Goal: Task Accomplishment & Management: Manage account settings

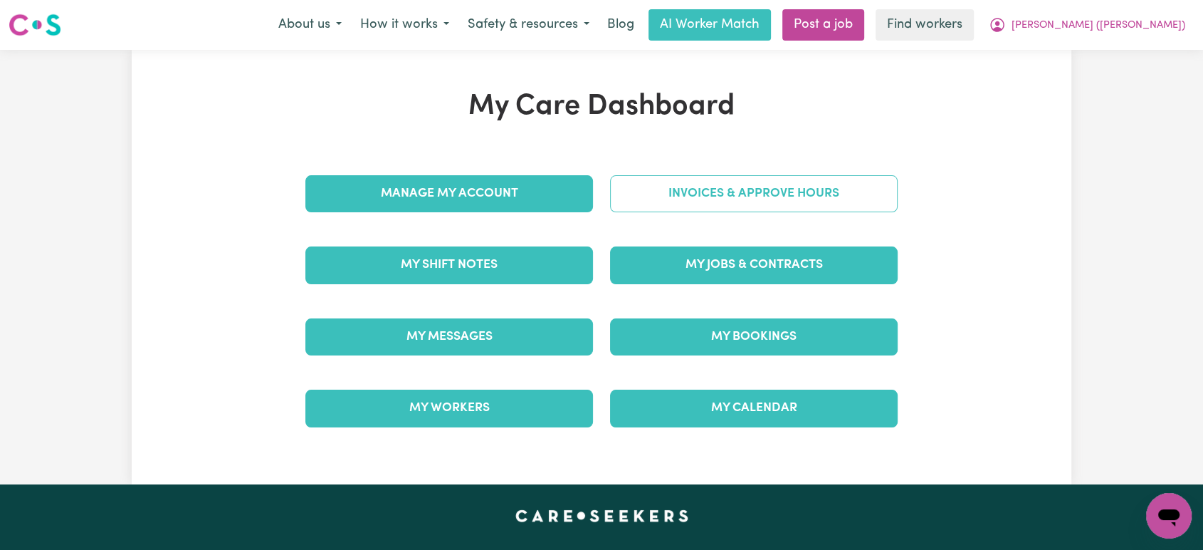
click at [827, 191] on link "Invoices & Approve Hours" at bounding box center [754, 193] width 288 height 37
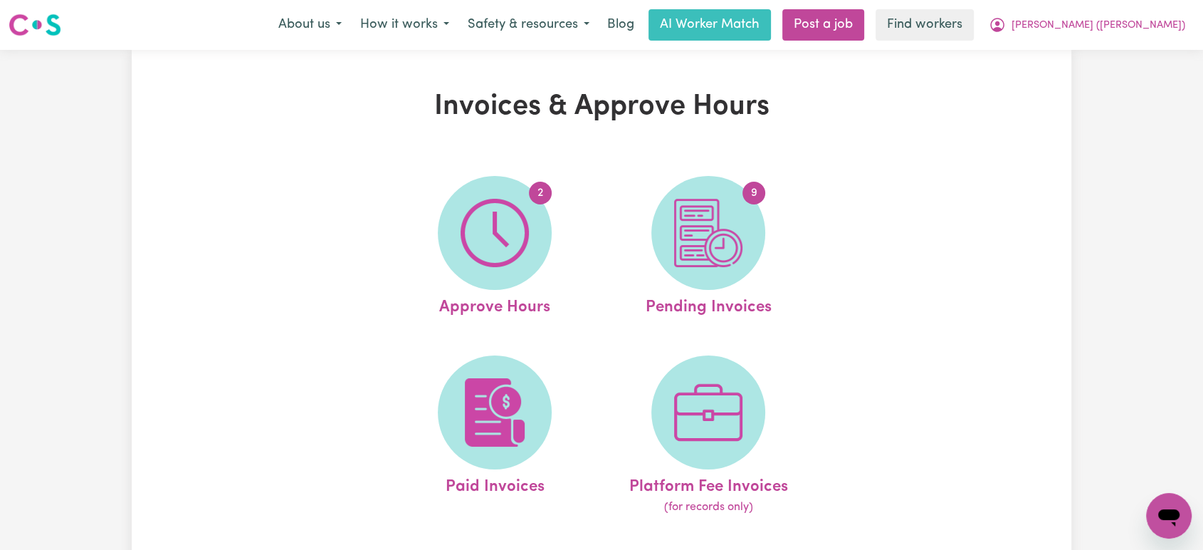
click at [478, 209] on img at bounding box center [495, 233] width 68 height 68
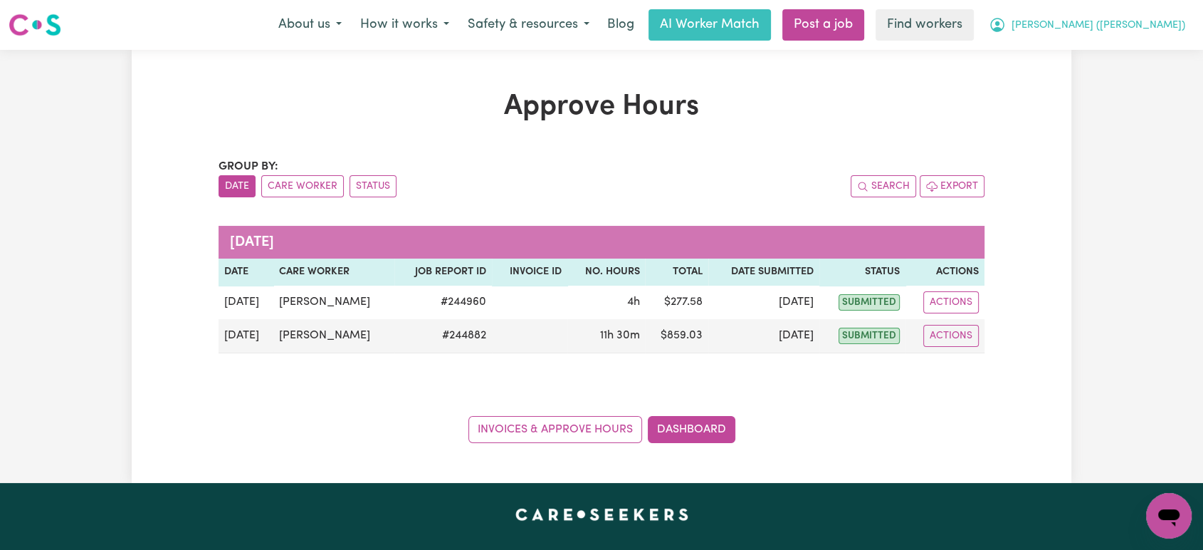
click at [1177, 18] on span "[PERSON_NAME] ([PERSON_NAME])" at bounding box center [1098, 26] width 174 height 16
click at [1156, 55] on link "My Dashboard" at bounding box center [1137, 55] width 112 height 27
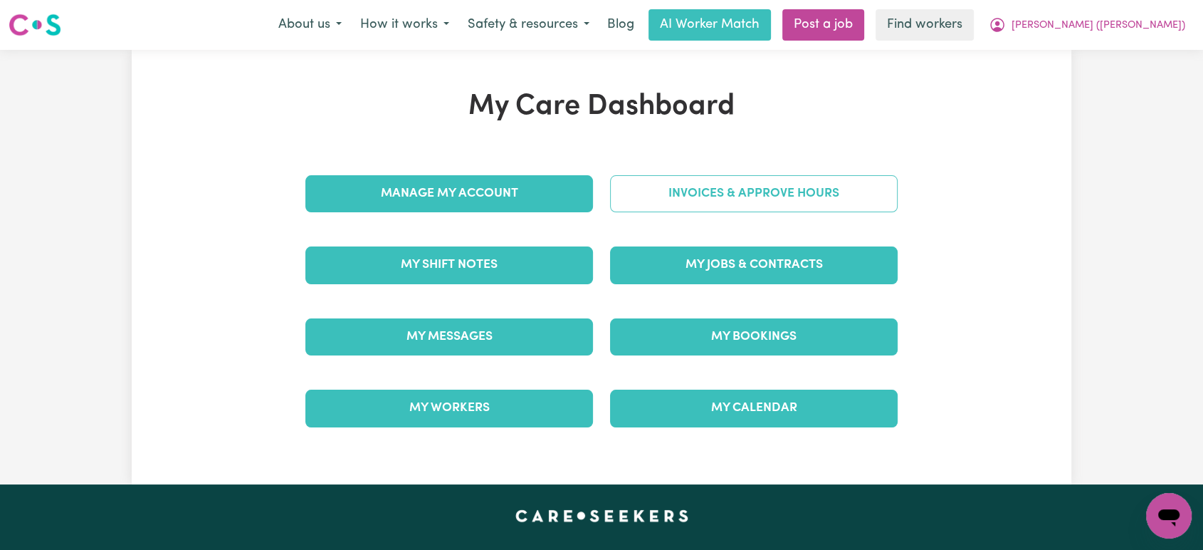
click at [716, 198] on link "Invoices & Approve Hours" at bounding box center [754, 193] width 288 height 37
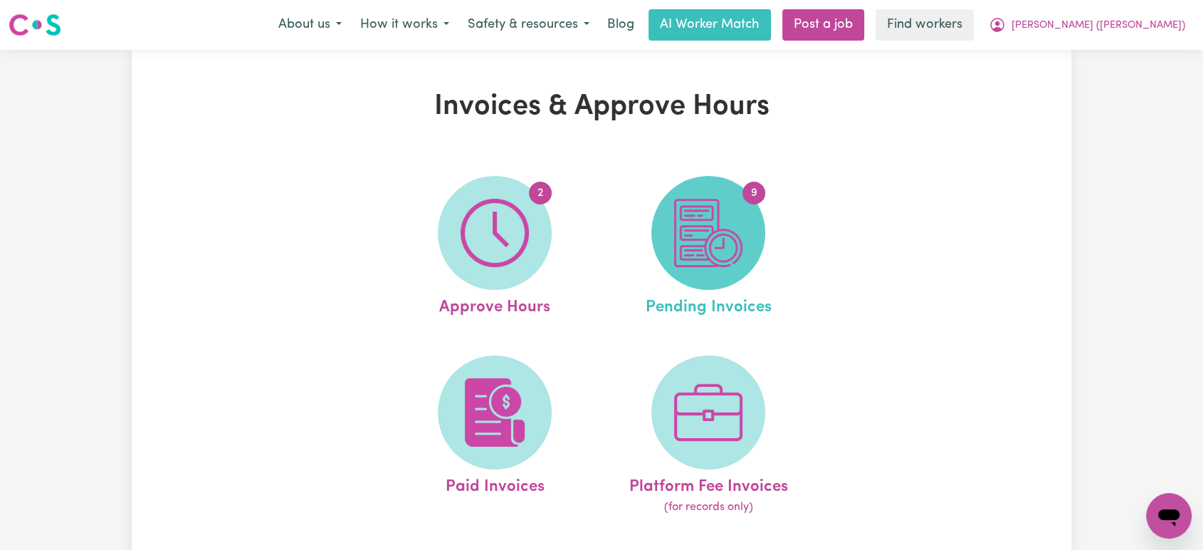
click at [693, 253] on img at bounding box center [708, 233] width 68 height 68
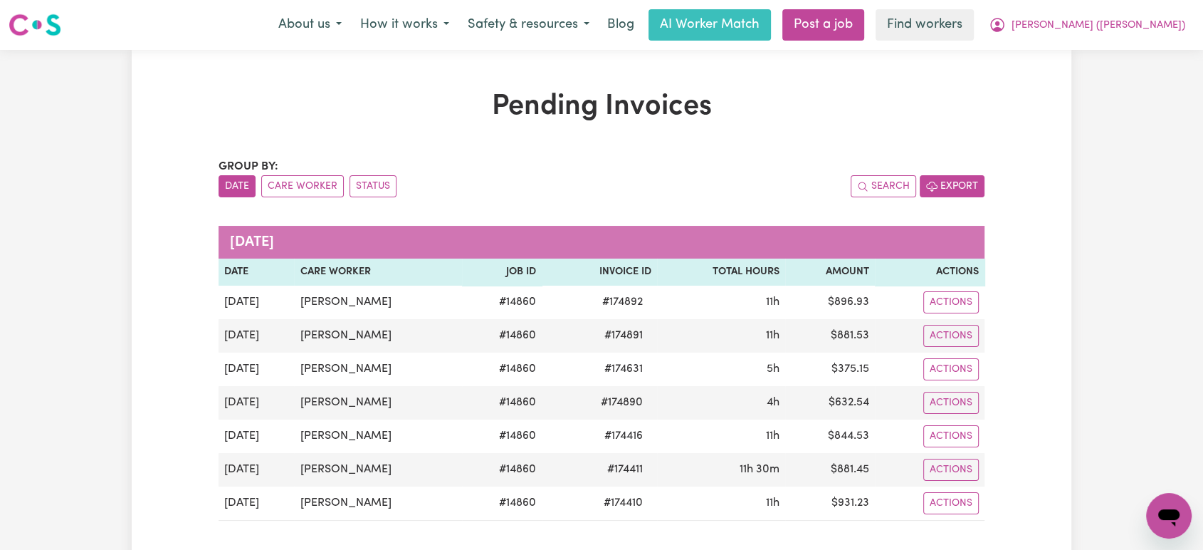
click at [970, 186] on button "Export" at bounding box center [952, 186] width 65 height 22
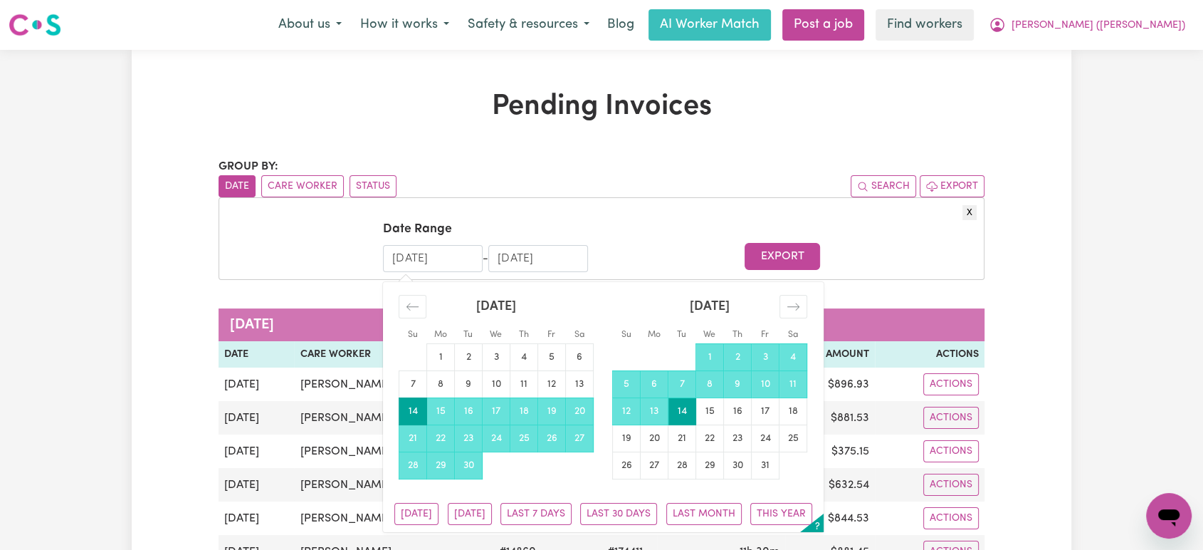
click at [436, 259] on input "[DATE]" at bounding box center [433, 258] width 100 height 27
click at [769, 258] on button "Export" at bounding box center [782, 256] width 75 height 27
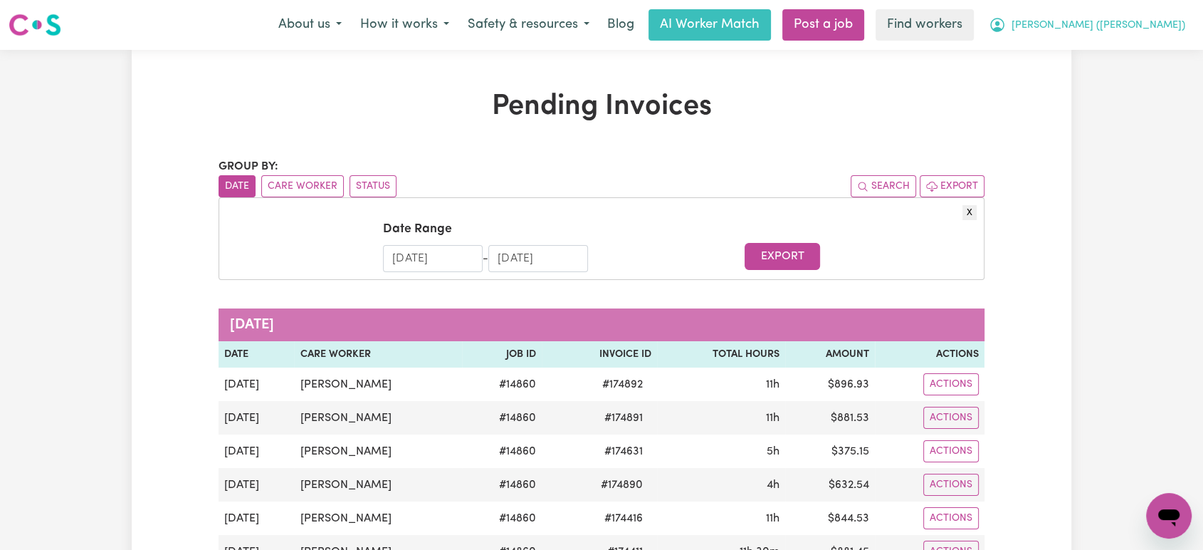
click at [1142, 21] on span "[PERSON_NAME] ([PERSON_NAME])" at bounding box center [1098, 26] width 174 height 16
click at [1140, 87] on link "Logout" at bounding box center [1137, 81] width 112 height 27
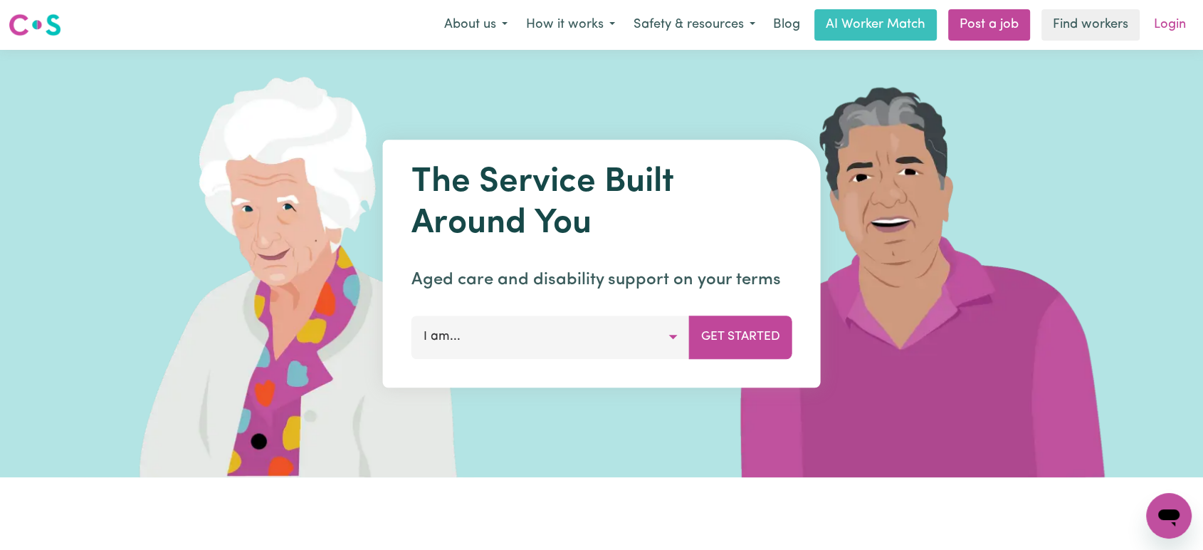
click at [1162, 26] on link "Login" at bounding box center [1169, 24] width 49 height 31
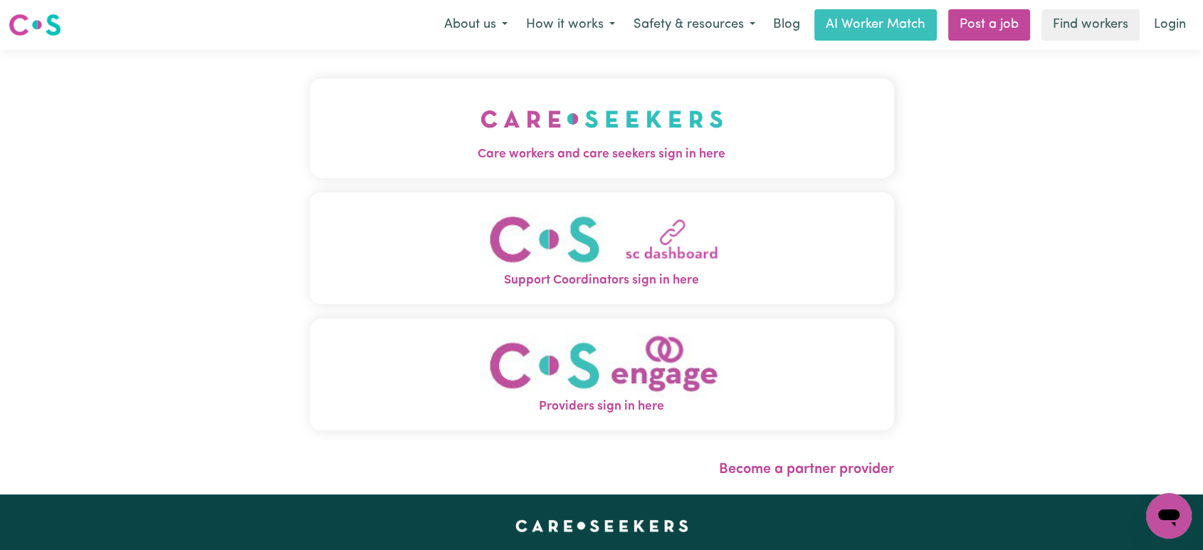
click at [586, 137] on button "Care workers and care seekers sign in here" at bounding box center [602, 128] width 584 height 100
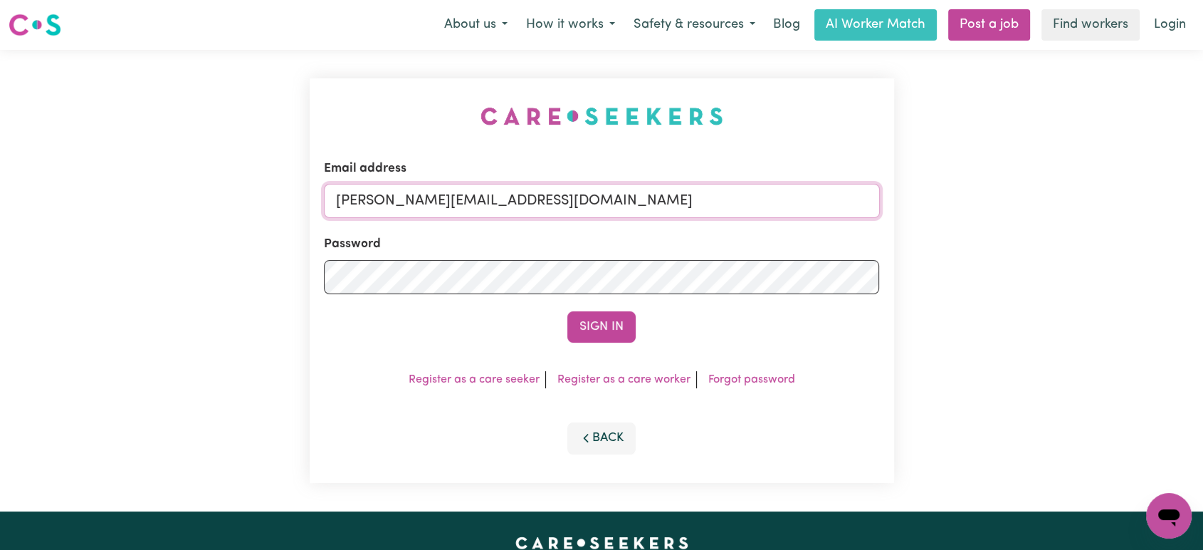
click at [604, 203] on input "[PERSON_NAME][EMAIL_ADDRESS][DOMAIN_NAME]" at bounding box center [602, 201] width 556 height 34
drag, startPoint x: 680, startPoint y: 211, endPoint x: 430, endPoint y: 210, distance: 250.6
click at [413, 206] on input "[EMAIL_ADDRESS][DOMAIN_NAME]" at bounding box center [602, 201] width 556 height 34
type input "[EMAIL_ADDRESS][DOMAIN_NAME]"
click at [594, 323] on button "Sign In" at bounding box center [601, 326] width 68 height 31
